Goal: Task Accomplishment & Management: Complete application form

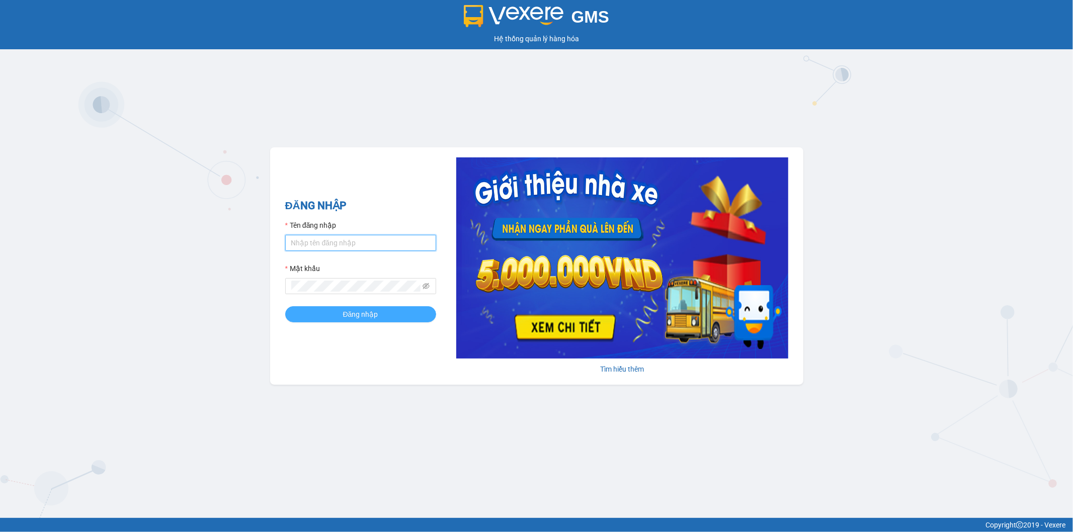
type input "ngoc.taithang"
click at [371, 317] on div "ĐĂNG NHẬP Tên đăng nhập ngoc.taithang Mật khẩu Đăng nhập" at bounding box center [360, 266] width 151 height 137
click at [371, 317] on span "Đăng nhập" at bounding box center [360, 314] width 35 height 11
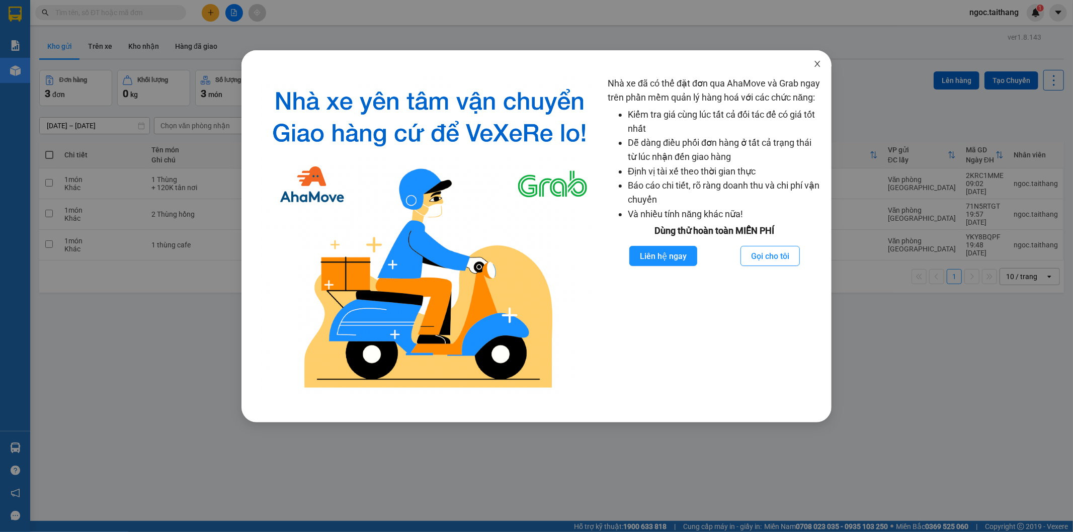
click at [821, 65] on span "Close" at bounding box center [817, 64] width 28 height 28
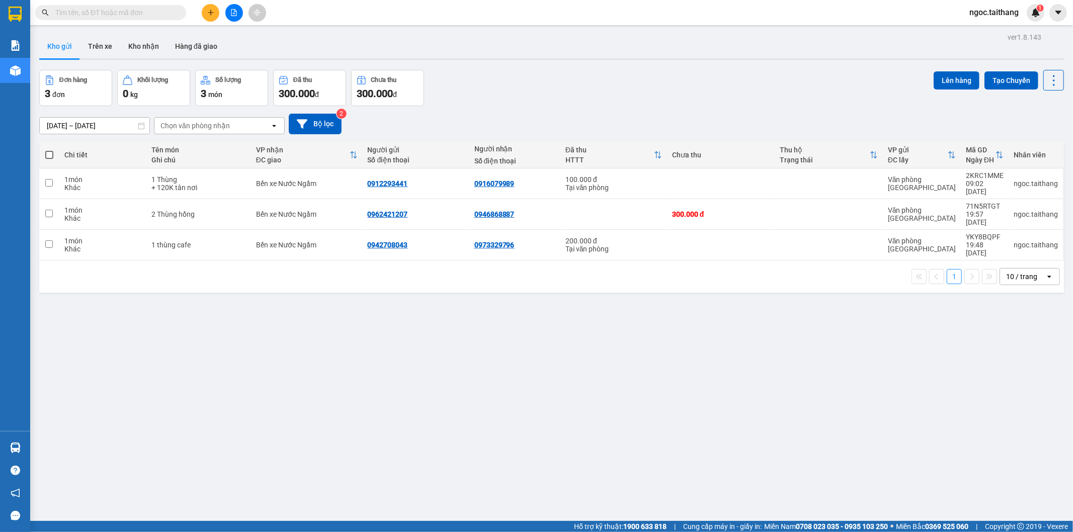
click at [215, 11] on button at bounding box center [211, 13] width 18 height 18
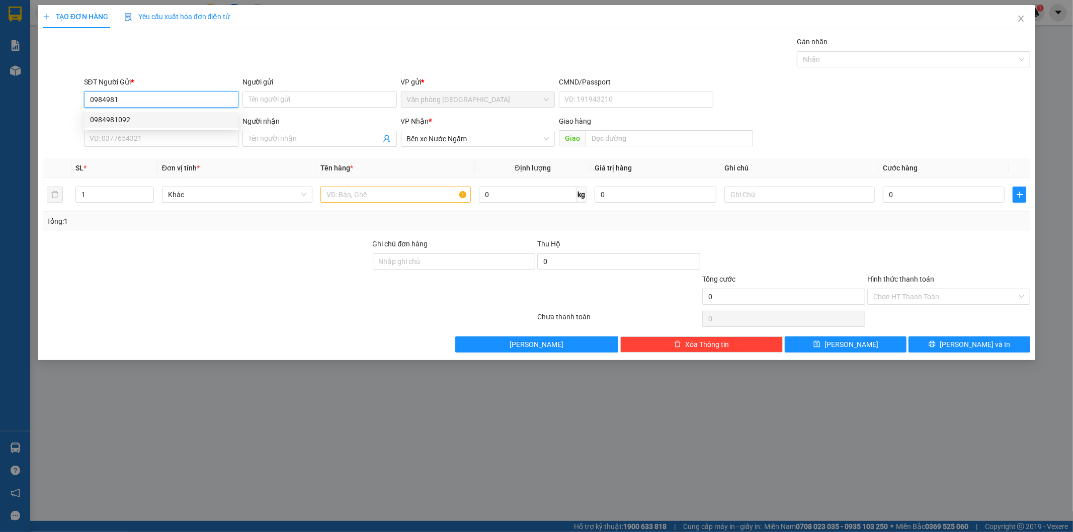
click at [123, 117] on div "0984981092" at bounding box center [161, 119] width 142 height 11
type input "0984981092"
type input "150.000"
type input "0984981092"
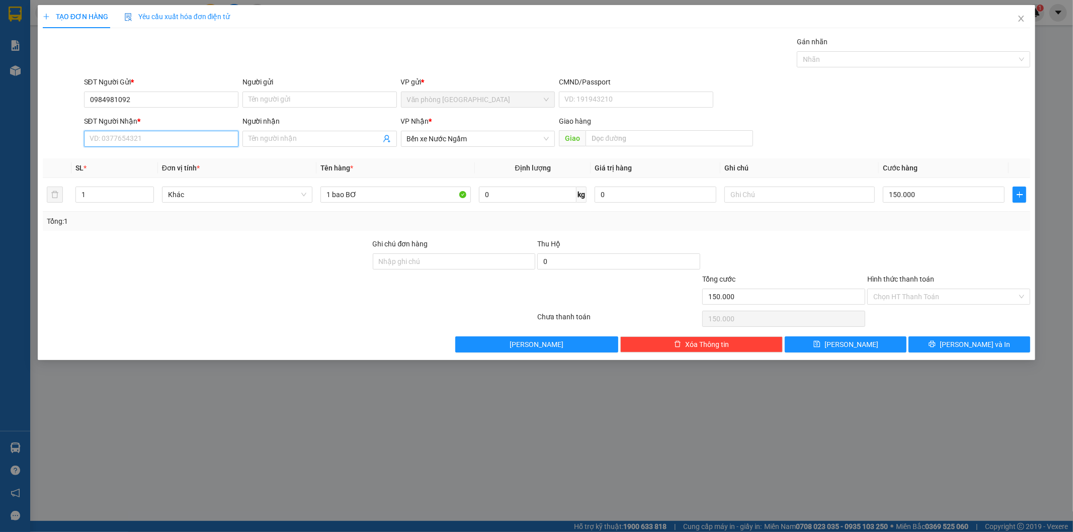
click at [120, 133] on input "SĐT Người Nhận *" at bounding box center [161, 139] width 154 height 16
click at [119, 162] on div "0325979388" at bounding box center [161, 158] width 142 height 11
type input "0325979388"
type input "Hà Tĩnh - MiMosa - Kỳ Anh"
type input "0325979388"
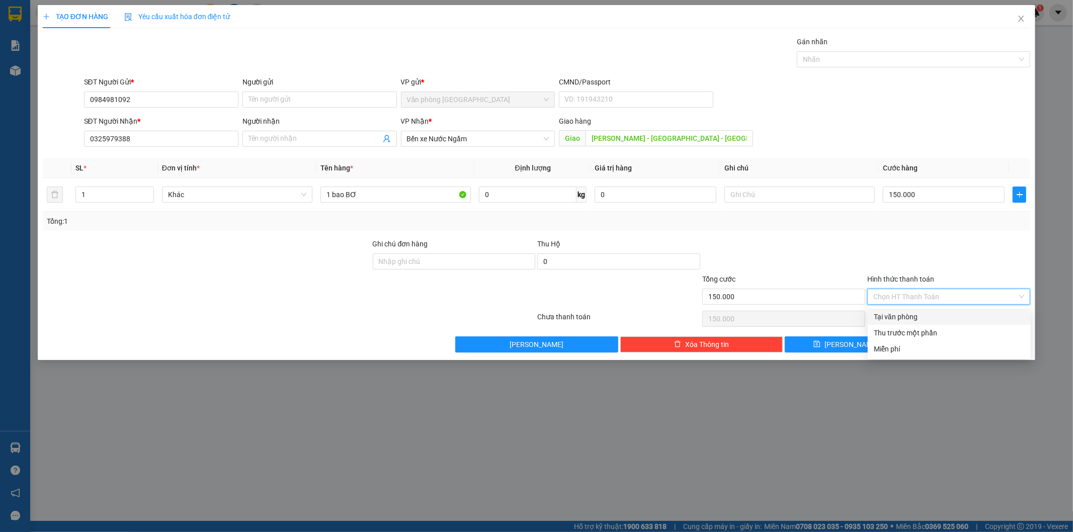
click at [973, 293] on input "Hình thức thanh toán" at bounding box center [945, 296] width 144 height 15
click at [915, 317] on div "Tại văn phòng" at bounding box center [949, 316] width 151 height 11
type input "0"
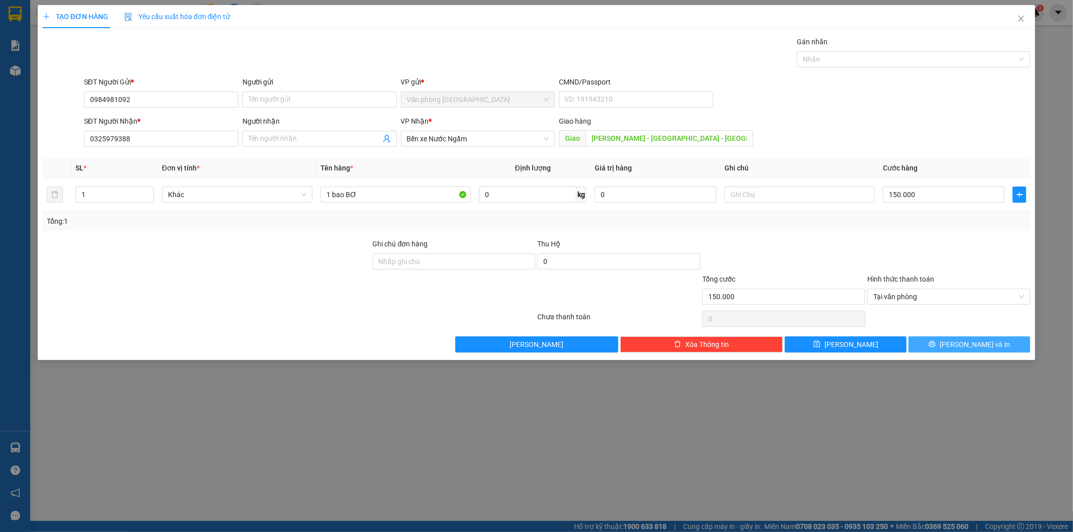
click at [969, 340] on span "Lưu và In" at bounding box center [975, 344] width 70 height 11
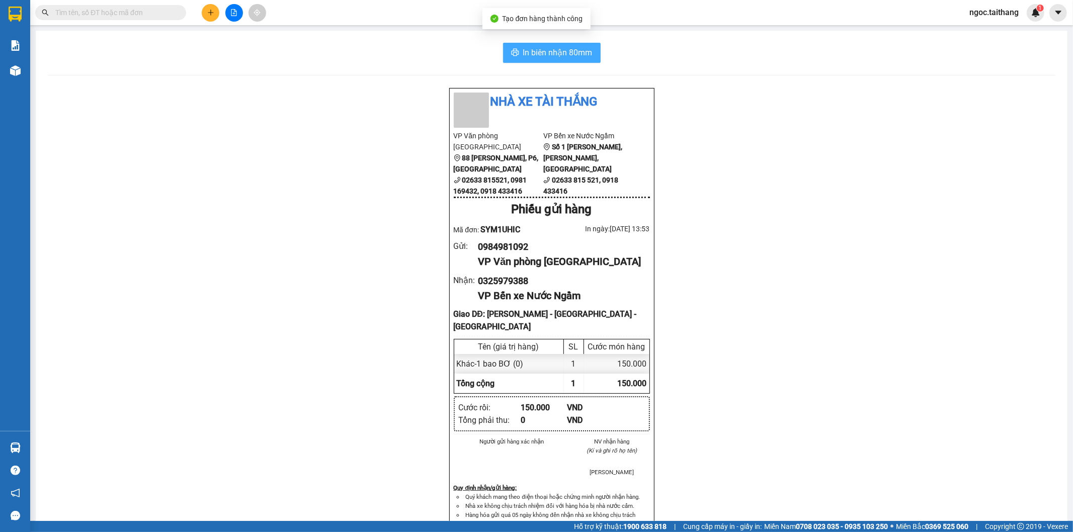
click at [579, 44] on button "In biên nhận 80mm" at bounding box center [552, 53] width 98 height 20
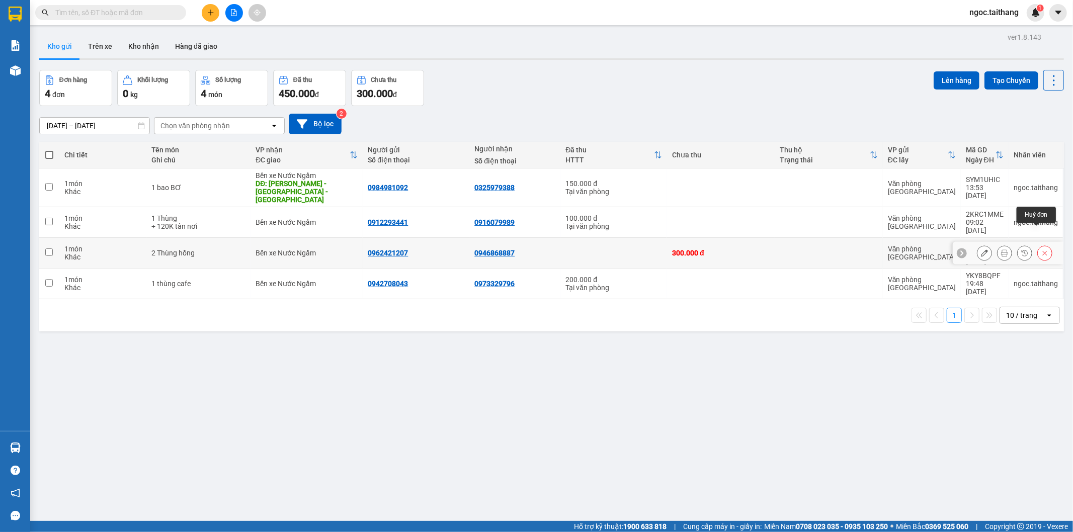
click at [1041, 244] on button at bounding box center [1045, 253] width 14 height 18
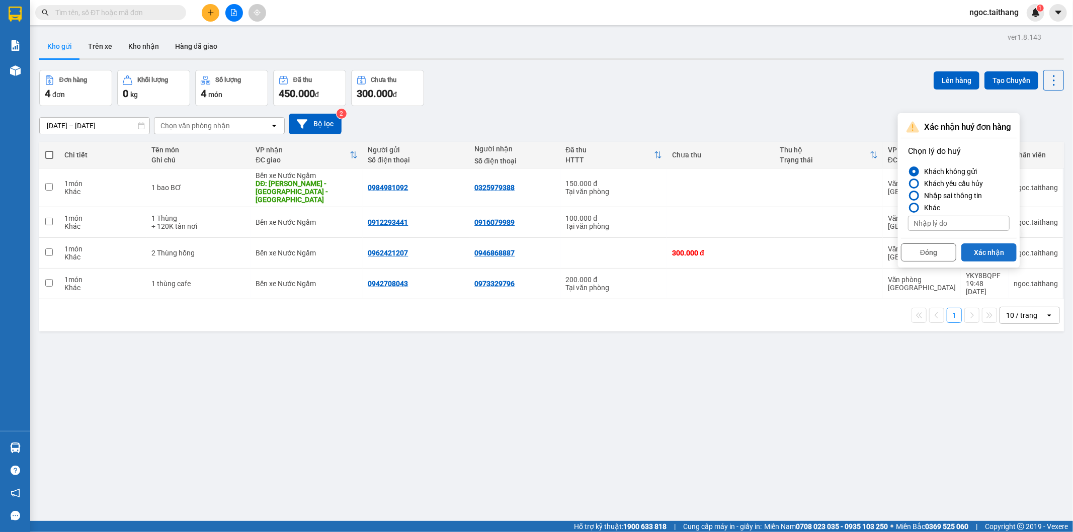
click at [976, 255] on button "Xác nhận" at bounding box center [988, 252] width 55 height 18
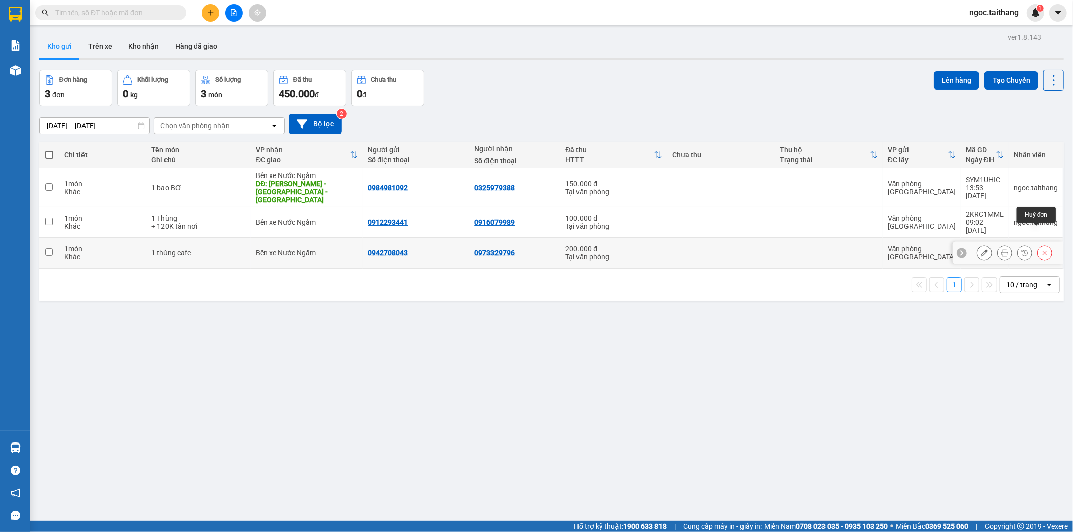
click at [1043, 245] on div at bounding box center [1044, 252] width 15 height 15
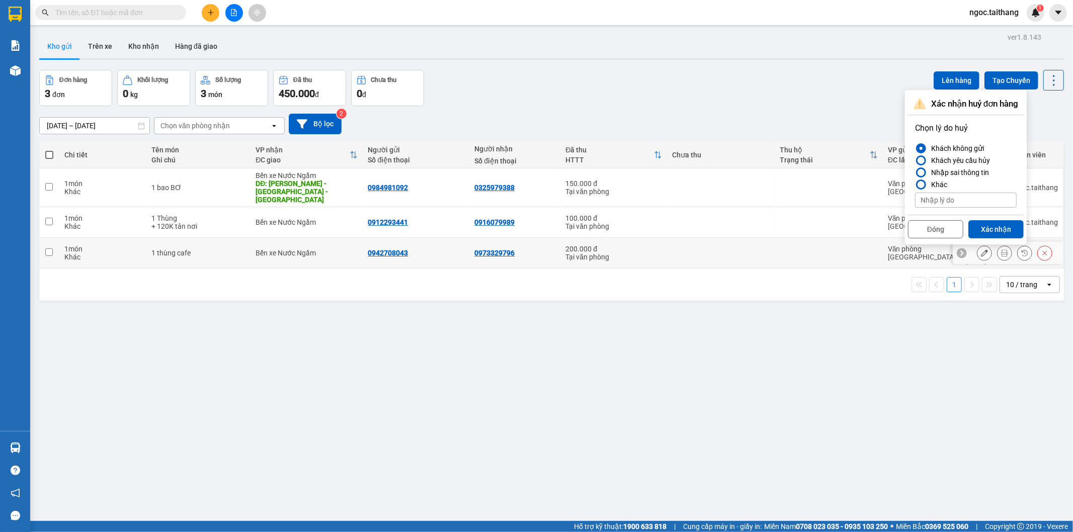
click at [1041, 249] on icon at bounding box center [1044, 252] width 7 height 7
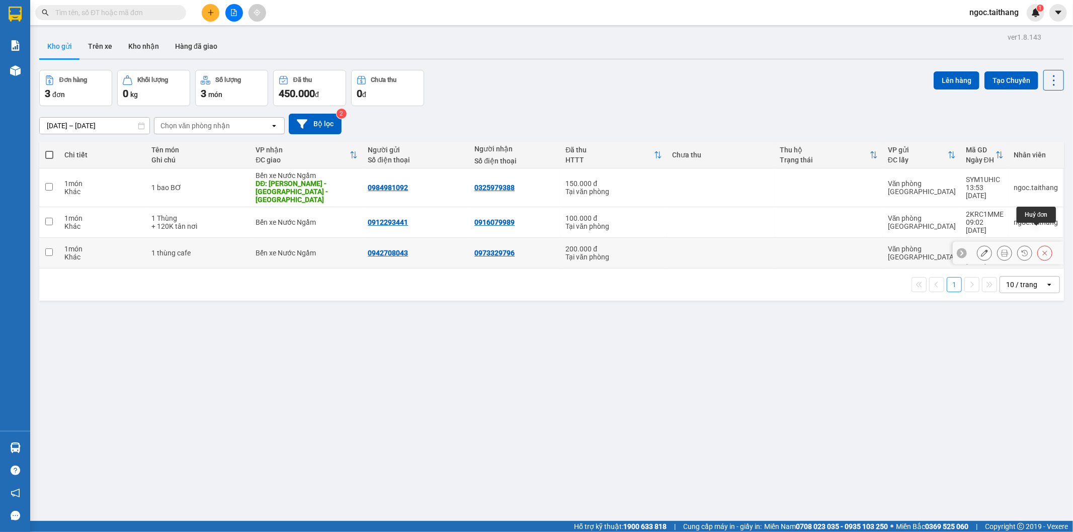
click at [1041, 249] on icon at bounding box center [1044, 252] width 7 height 7
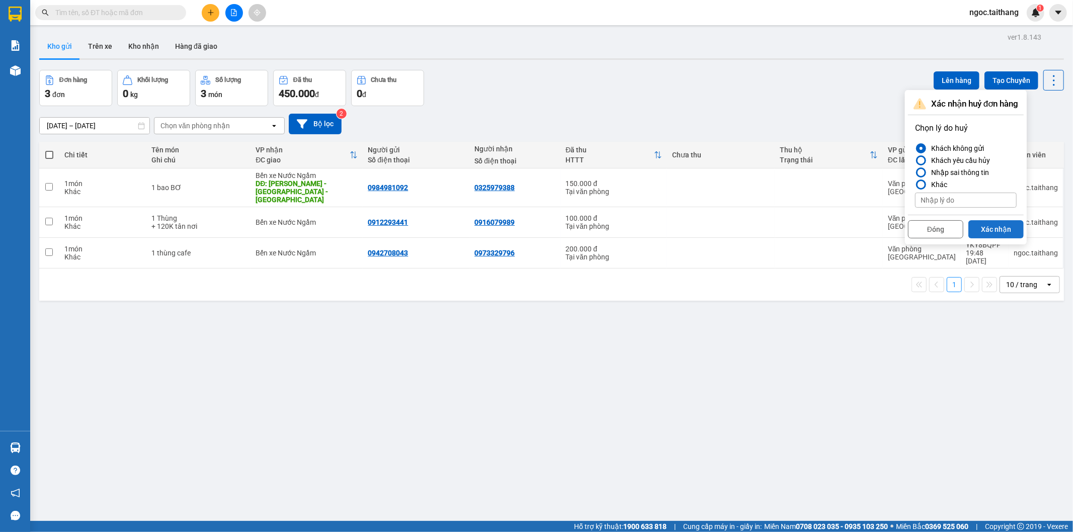
click at [986, 225] on button "Xác nhận" at bounding box center [995, 229] width 55 height 18
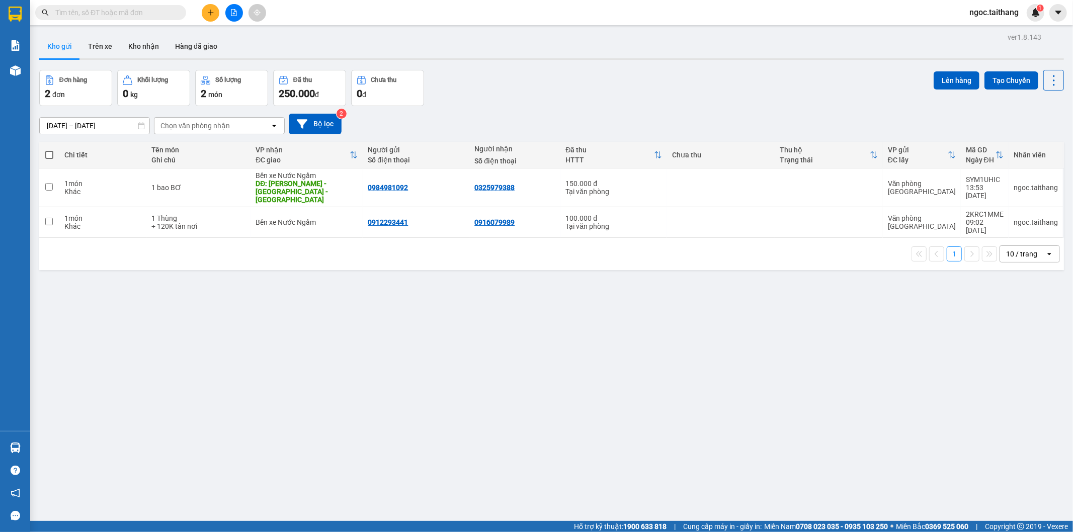
scroll to position [46, 0]
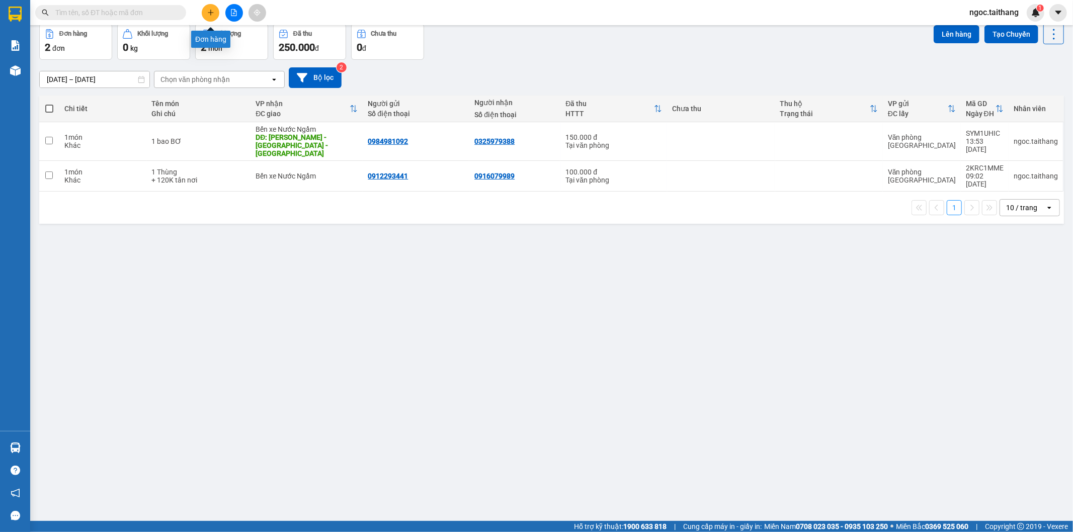
click at [209, 16] on button at bounding box center [211, 13] width 18 height 18
